Goal: Understand process/instructions: Learn how to perform a task or action

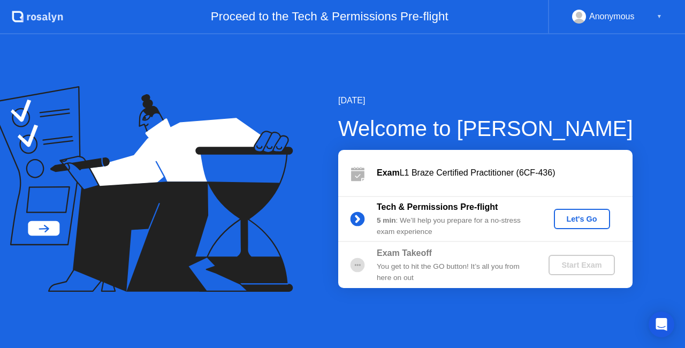
click at [581, 221] on div "Let's Go" at bounding box center [582, 218] width 48 height 9
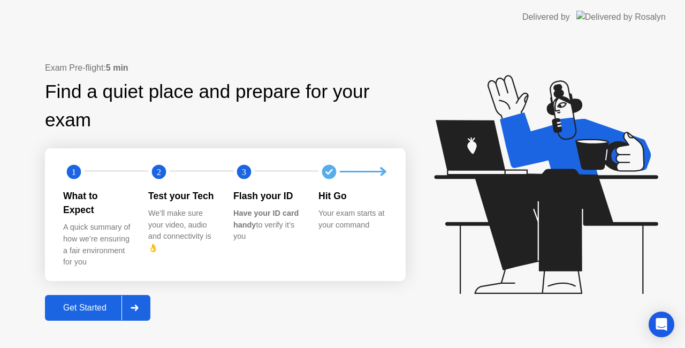
click at [139, 304] on icon at bounding box center [135, 307] width 8 height 6
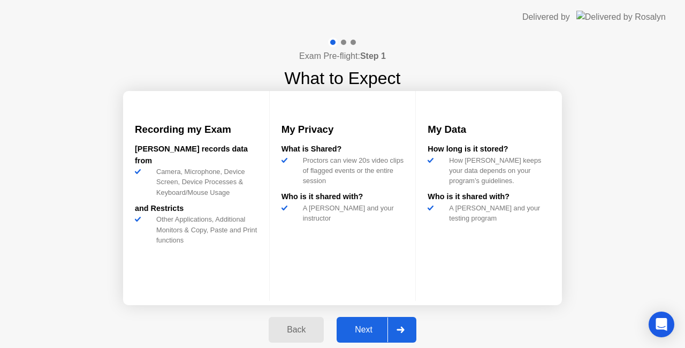
click at [374, 329] on div "Next" at bounding box center [364, 330] width 48 height 10
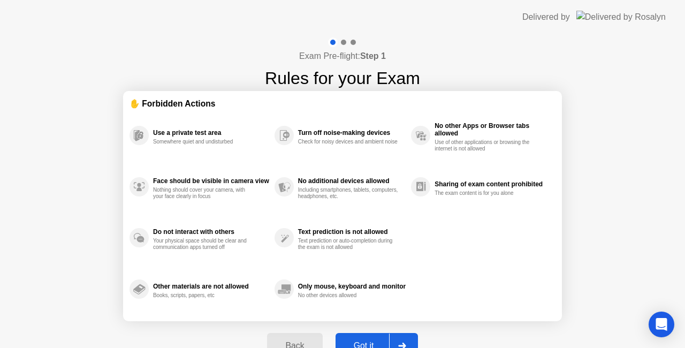
click at [375, 337] on button "Got it" at bounding box center [376, 346] width 82 height 26
select select "**********"
select select "*******"
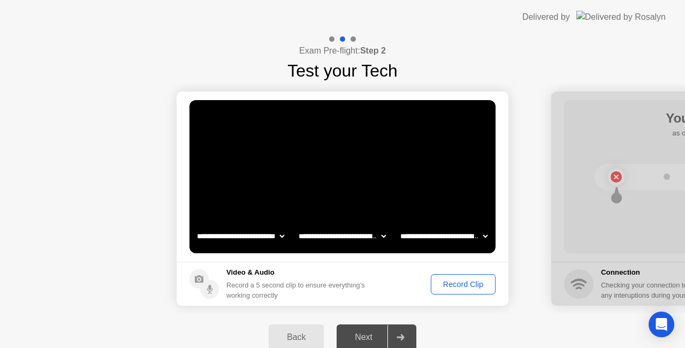
click at [453, 286] on div "Record Clip" at bounding box center [462, 284] width 57 height 9
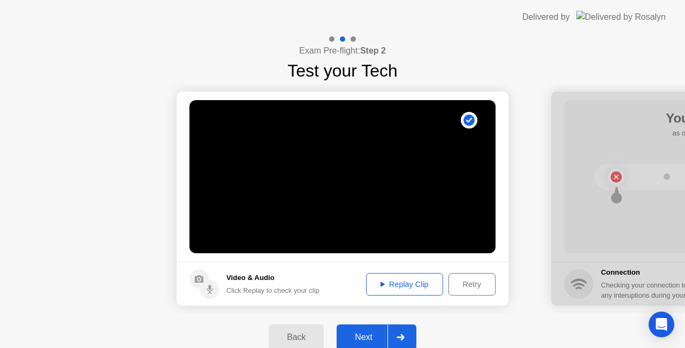
click at [370, 332] on div "Next" at bounding box center [364, 337] width 48 height 10
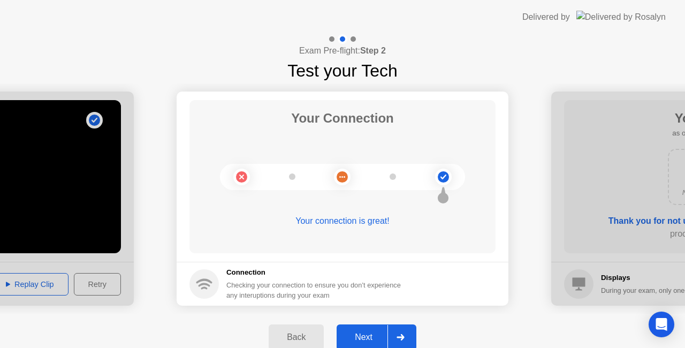
click at [370, 329] on button "Next" at bounding box center [376, 337] width 80 height 26
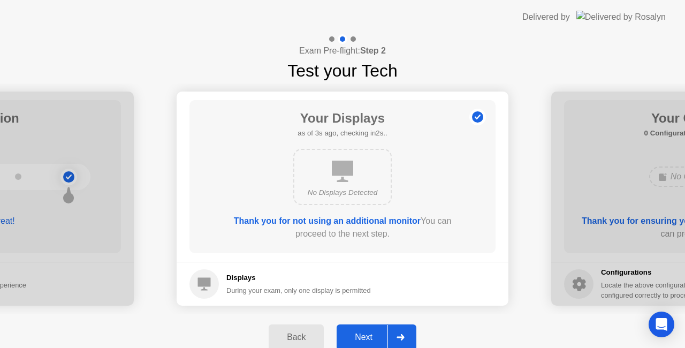
click at [372, 339] on div "Next" at bounding box center [364, 337] width 48 height 10
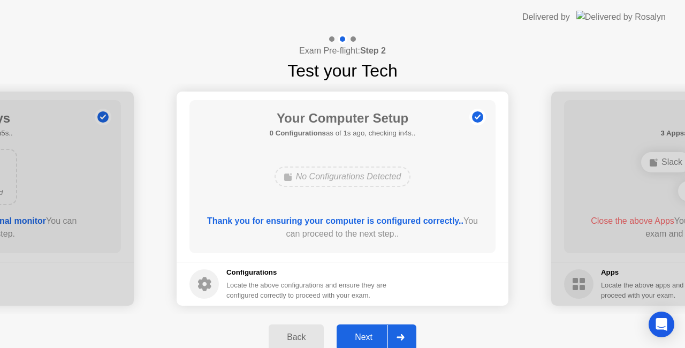
click at [360, 333] on div "Next" at bounding box center [364, 337] width 48 height 10
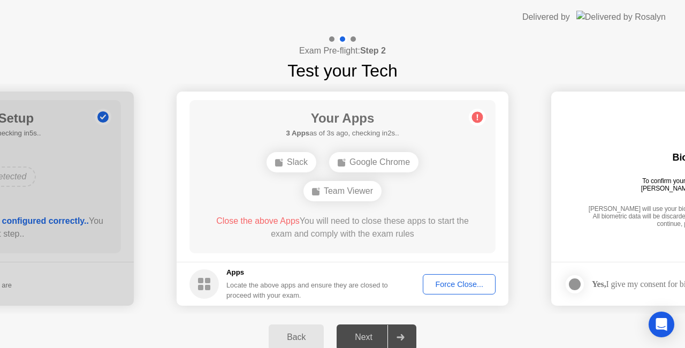
click at [442, 288] on div "Force Close..." at bounding box center [458, 284] width 65 height 9
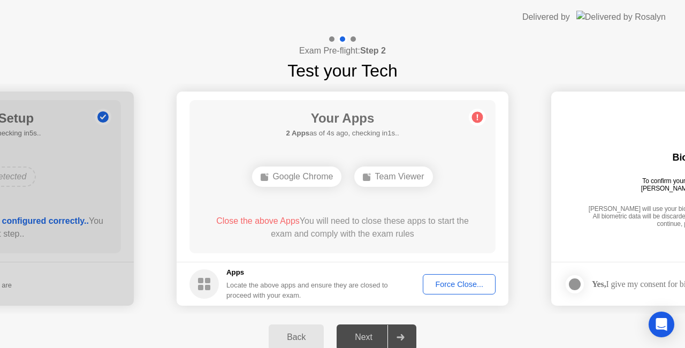
click at [450, 291] on button "Force Close..." at bounding box center [459, 284] width 73 height 20
